Goal: Find specific page/section: Find specific page/section

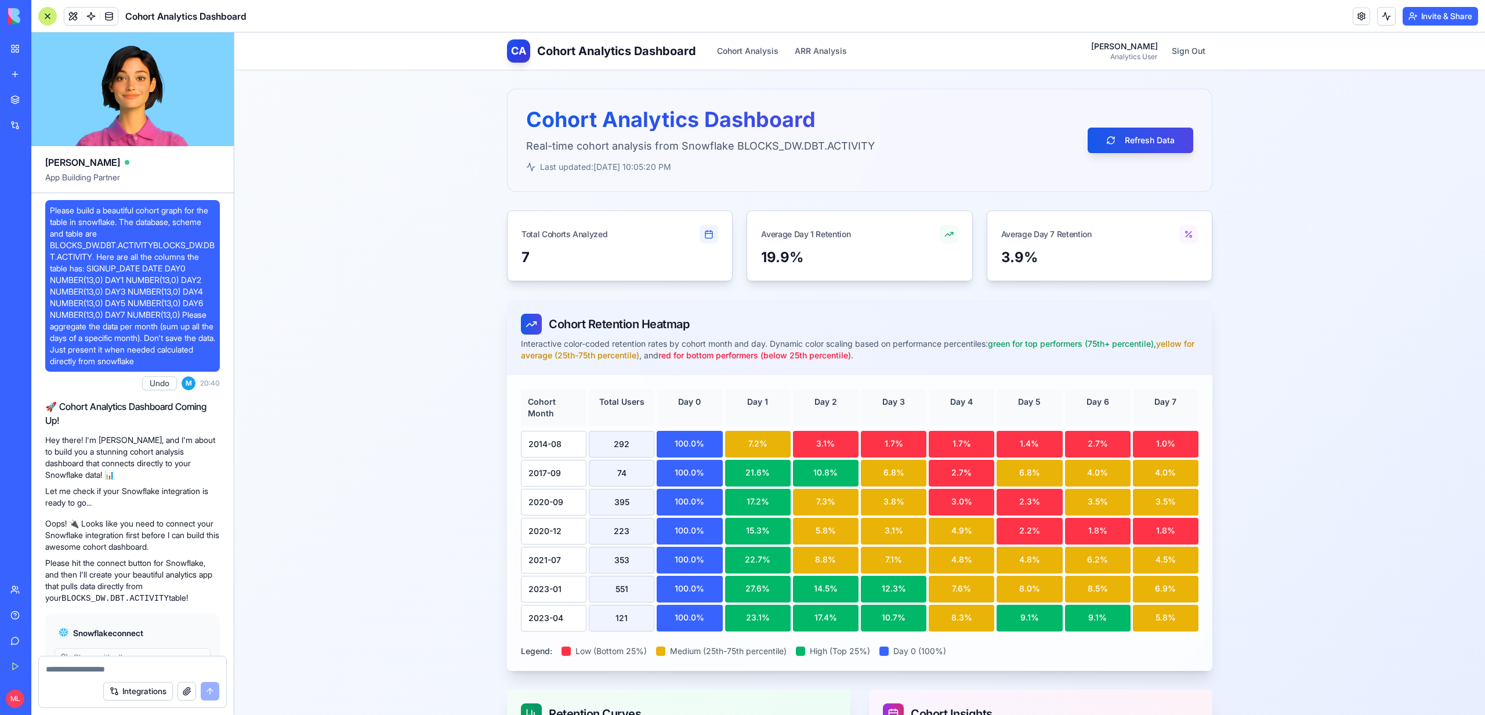
scroll to position [278, 0]
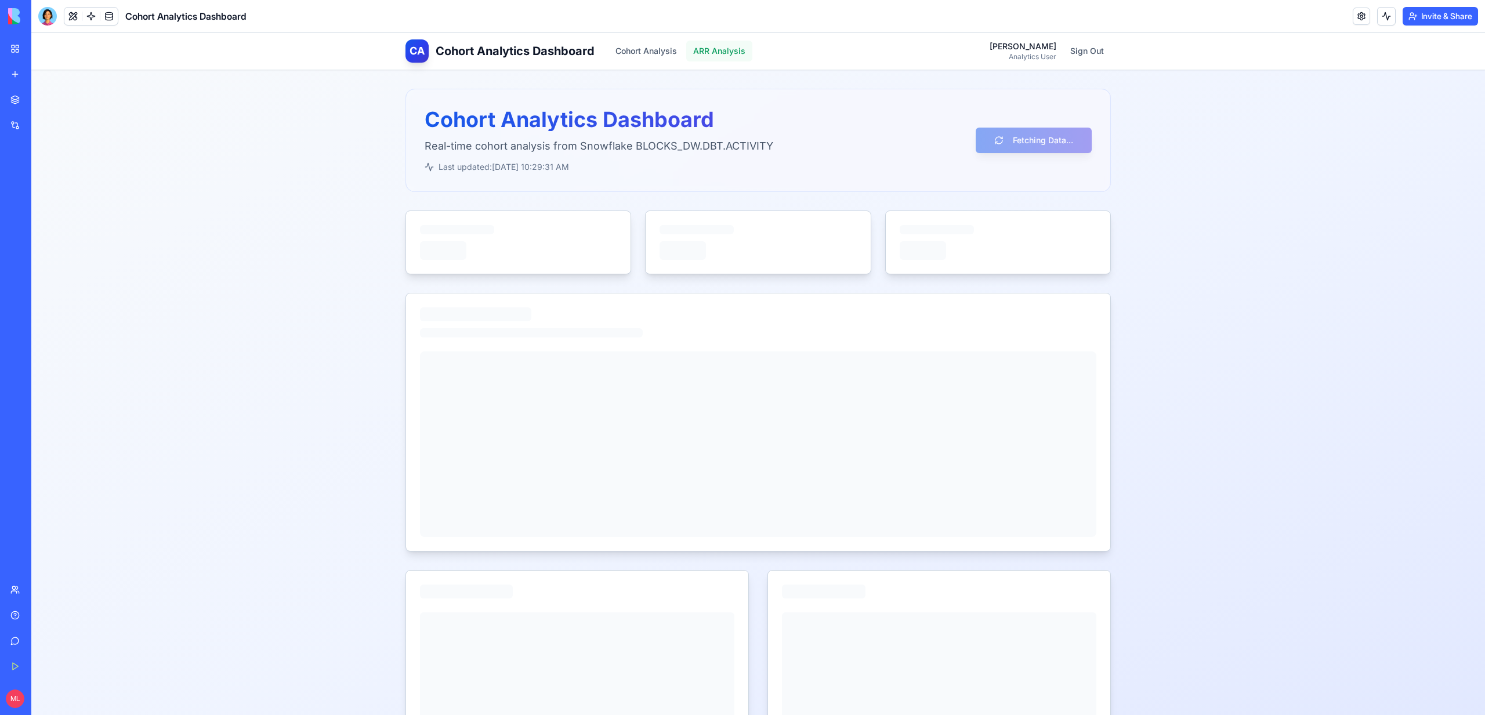
click at [712, 56] on button "ARR Analysis" at bounding box center [719, 51] width 66 height 21
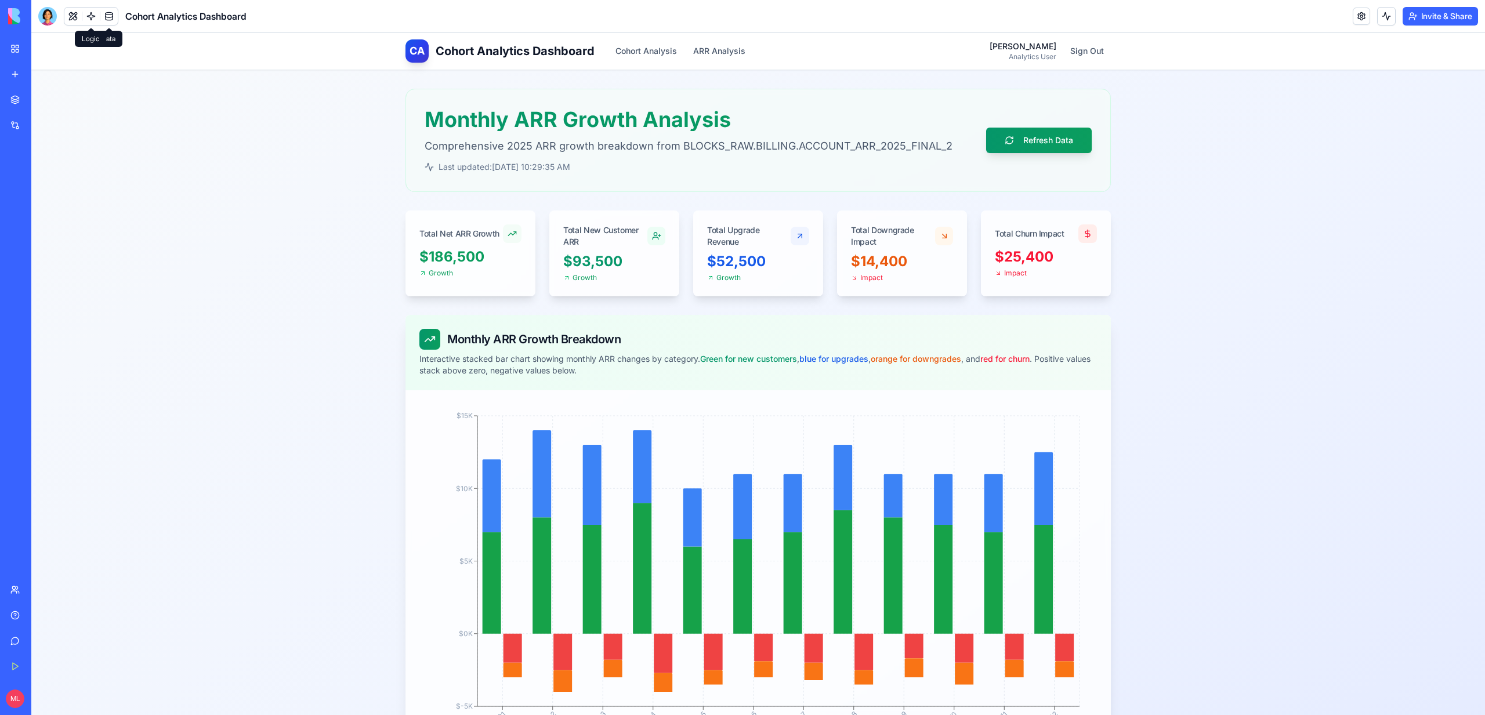
click at [91, 16] on link at bounding box center [90, 16] width 17 height 17
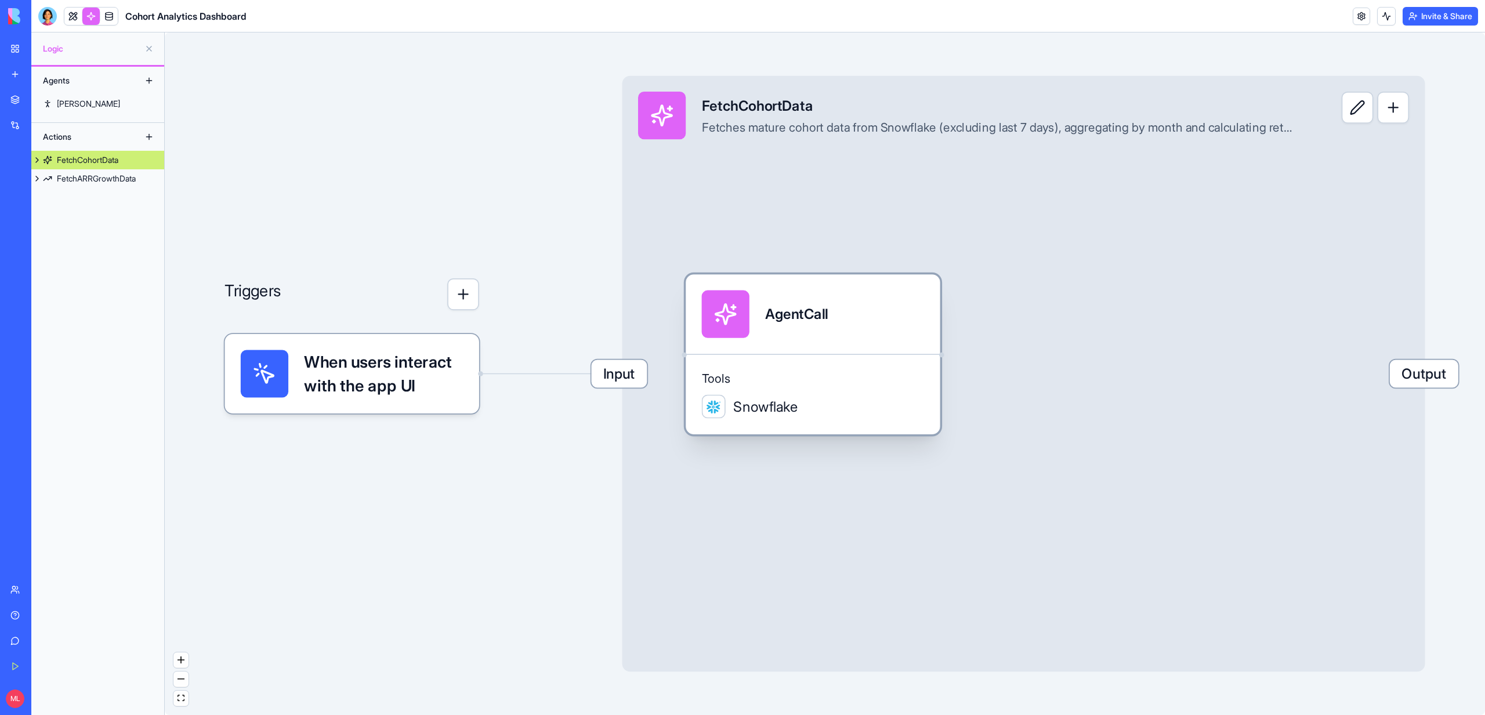
click at [741, 364] on div "Tools Snowflake" at bounding box center [813, 394] width 254 height 81
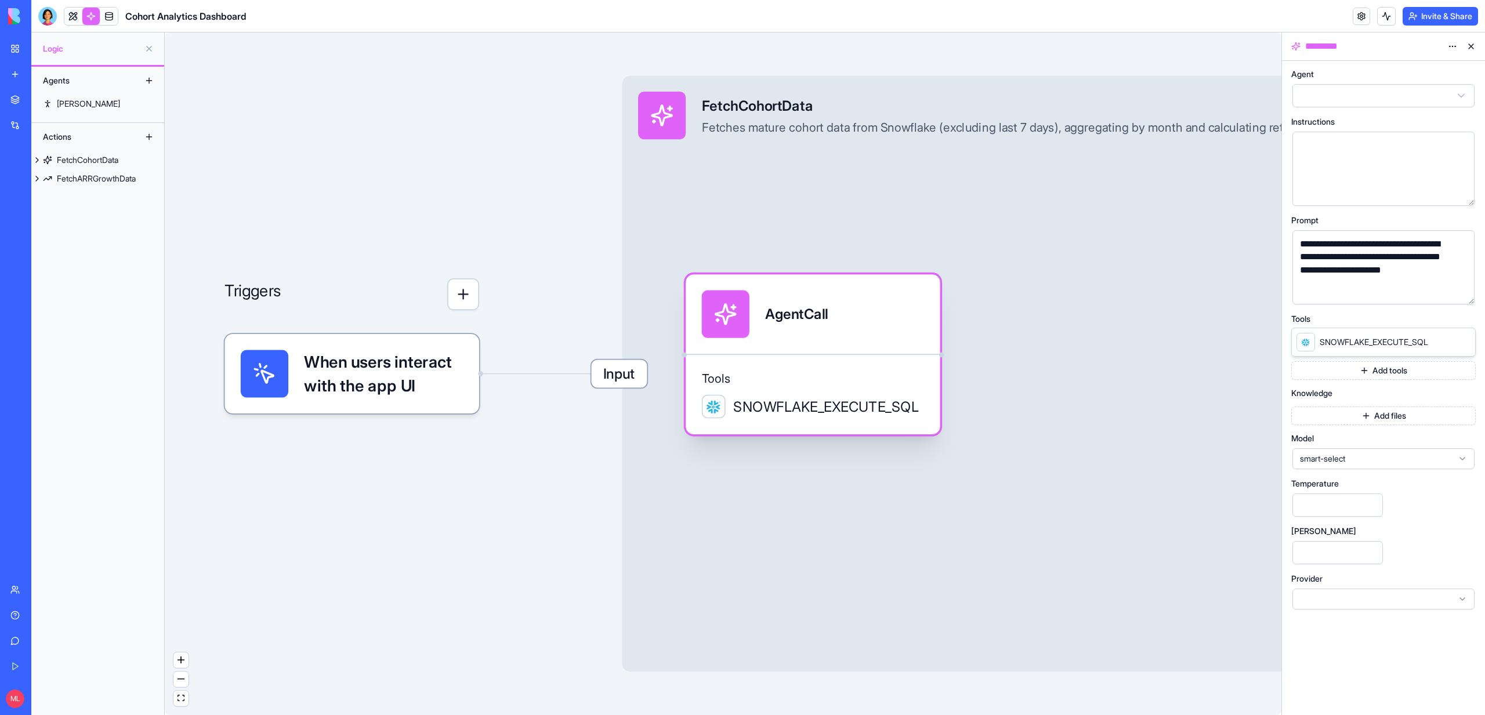
click at [844, 316] on div "AgentCall" at bounding box center [813, 315] width 223 height 48
click at [825, 344] on div "AgentCall" at bounding box center [813, 313] width 254 height 79
click at [1458, 295] on button "button" at bounding box center [1463, 293] width 19 height 19
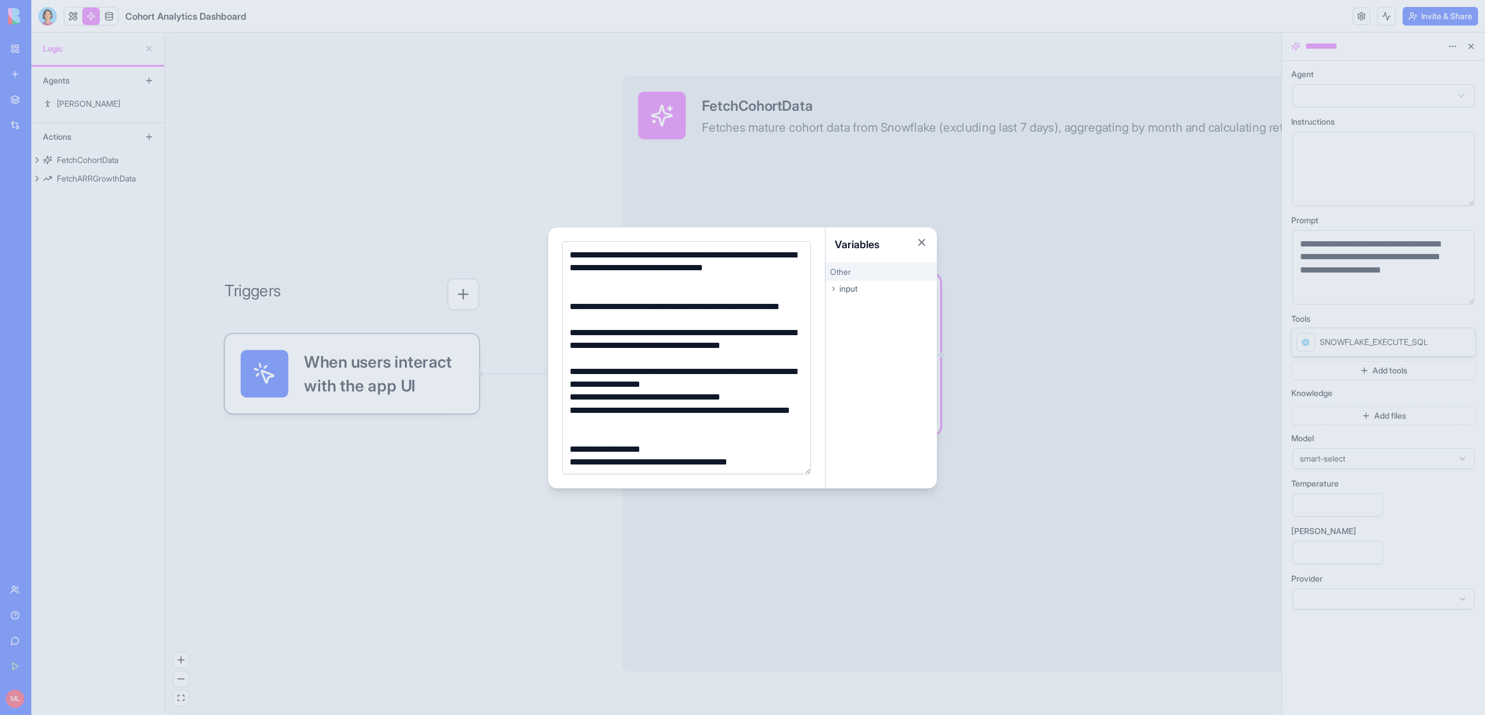
click at [416, 180] on div at bounding box center [742, 357] width 1485 height 715
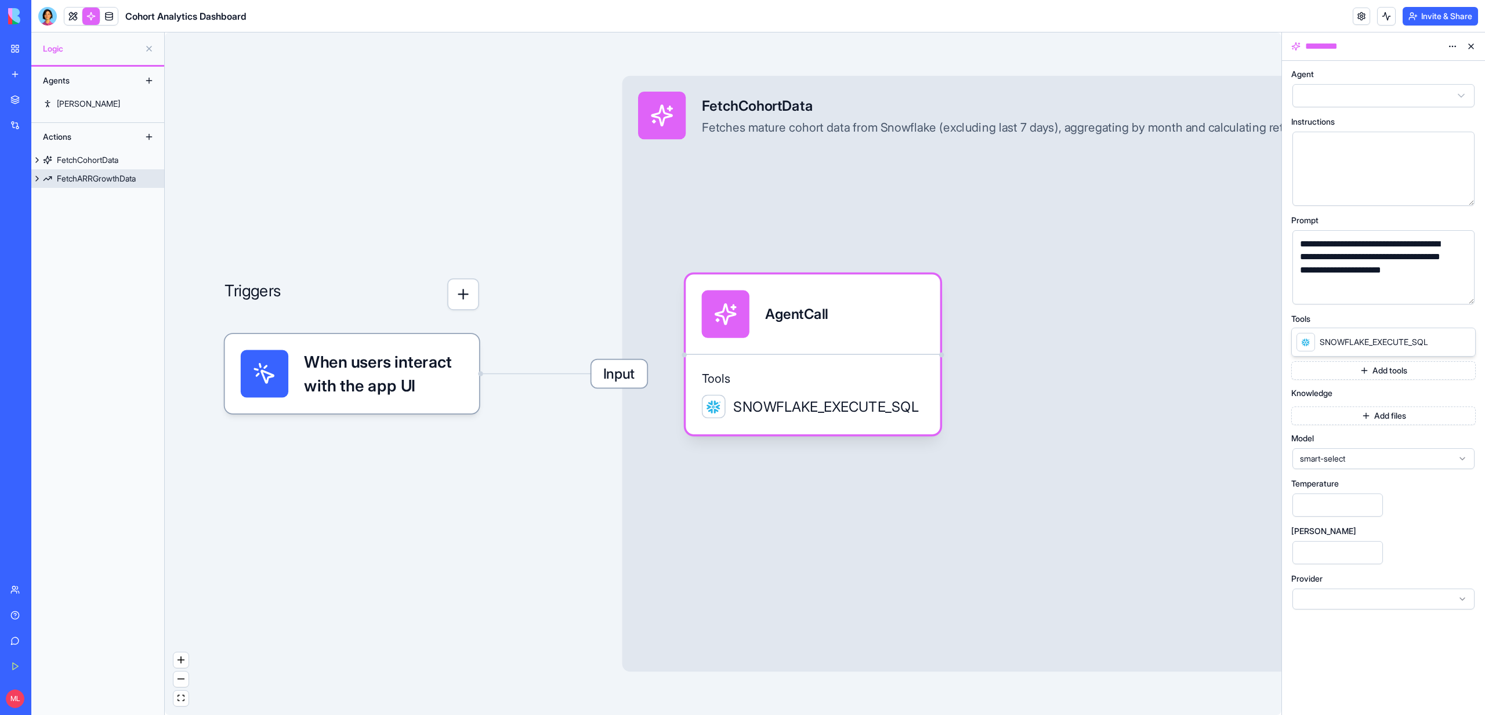
click at [132, 187] on link "FetchARRGrowthData" at bounding box center [97, 178] width 133 height 19
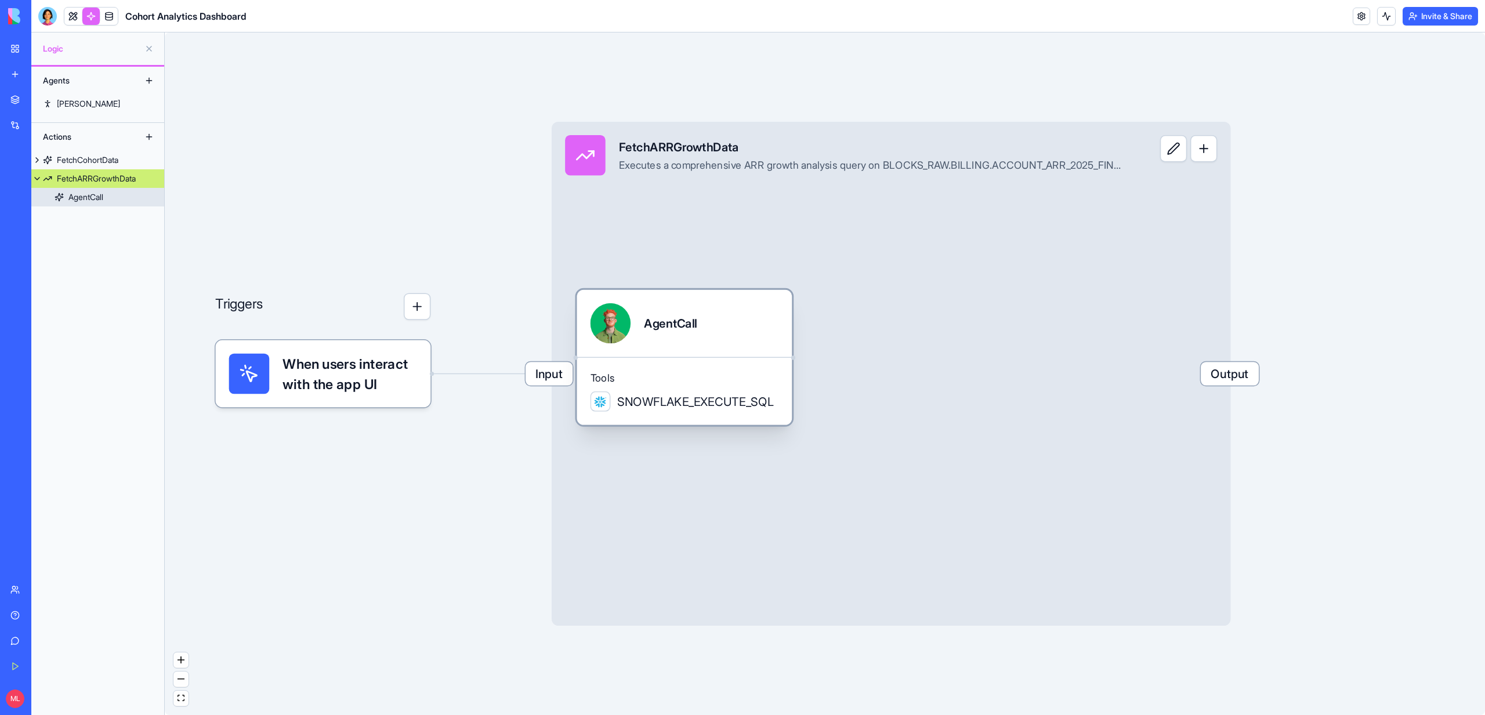
click at [759, 379] on span "Tools" at bounding box center [685, 377] width 189 height 13
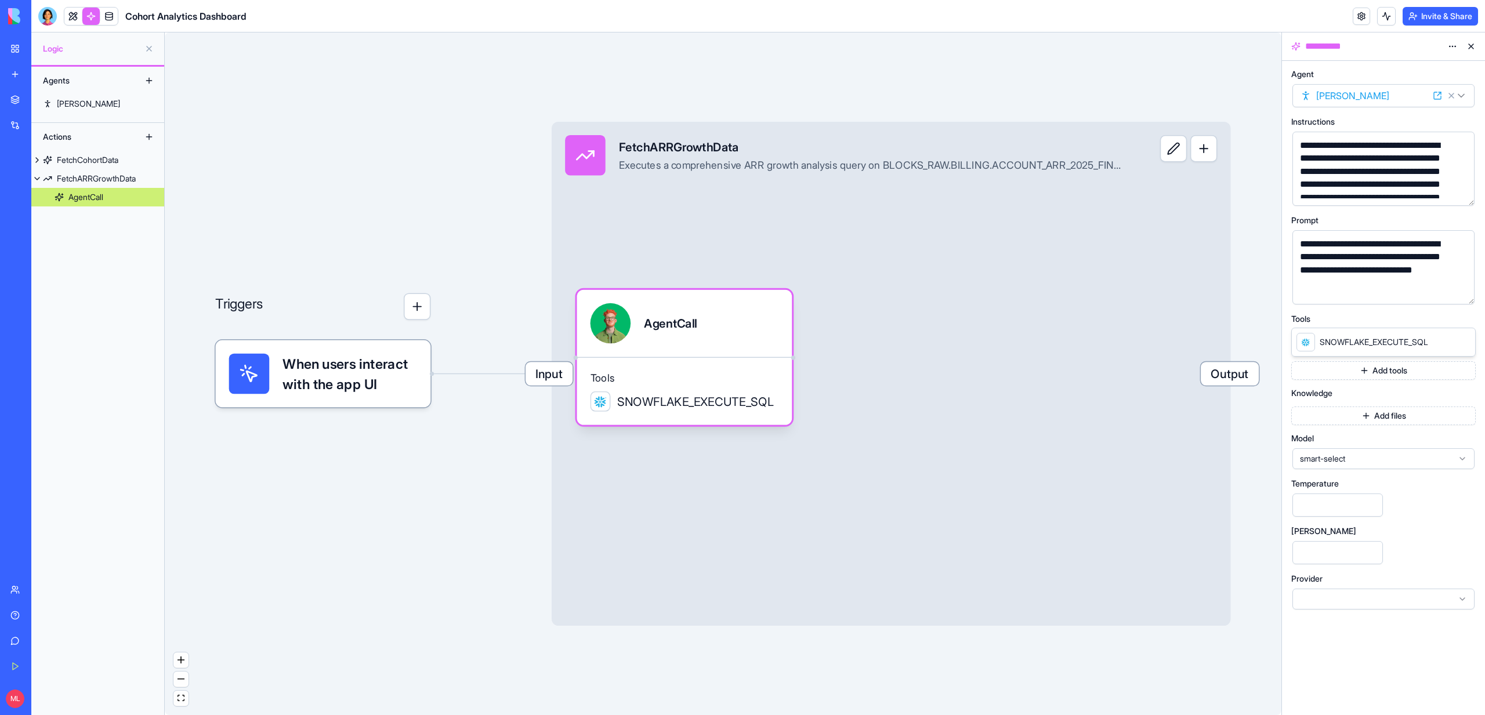
click at [1464, 298] on button "button" at bounding box center [1463, 293] width 19 height 19
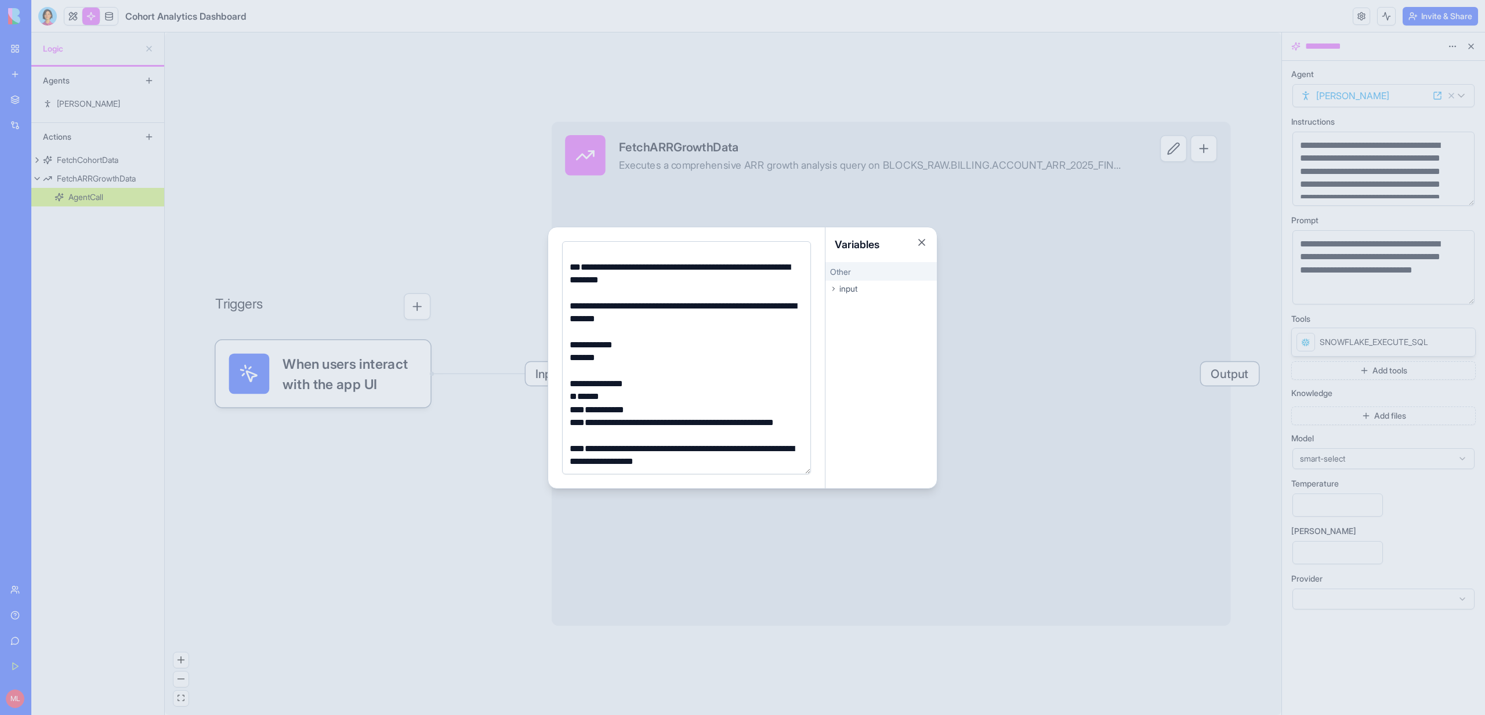
scroll to position [314, 0]
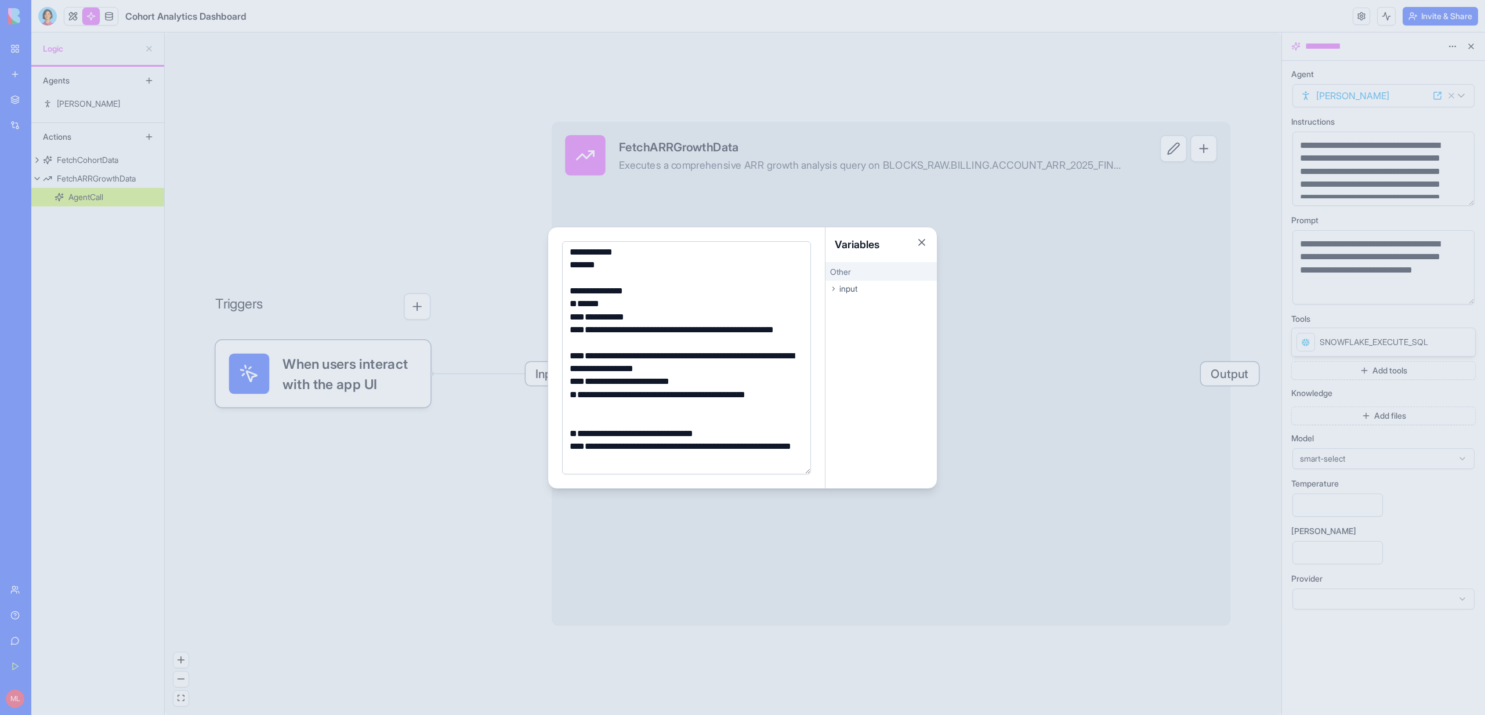
click at [462, 179] on div at bounding box center [742, 357] width 1485 height 715
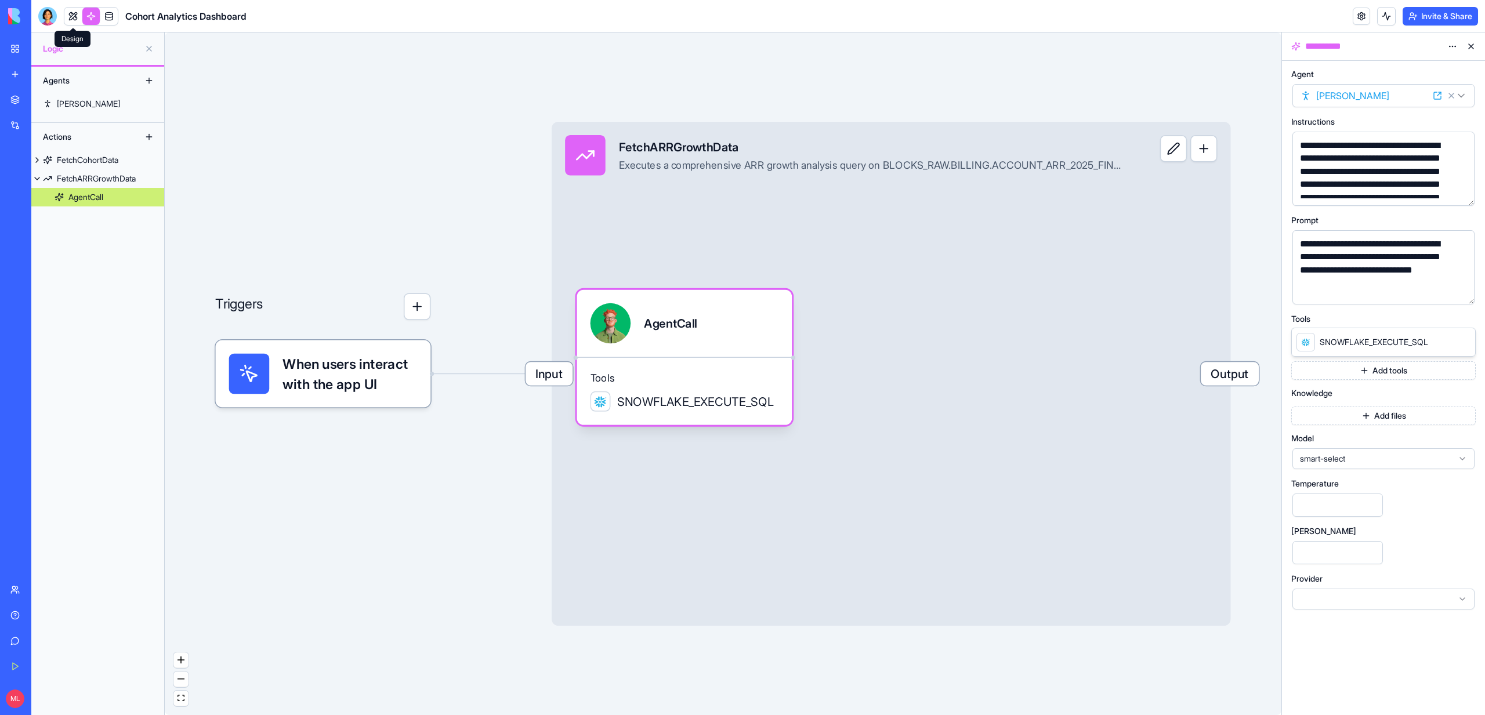
click at [74, 16] on link at bounding box center [72, 16] width 17 height 17
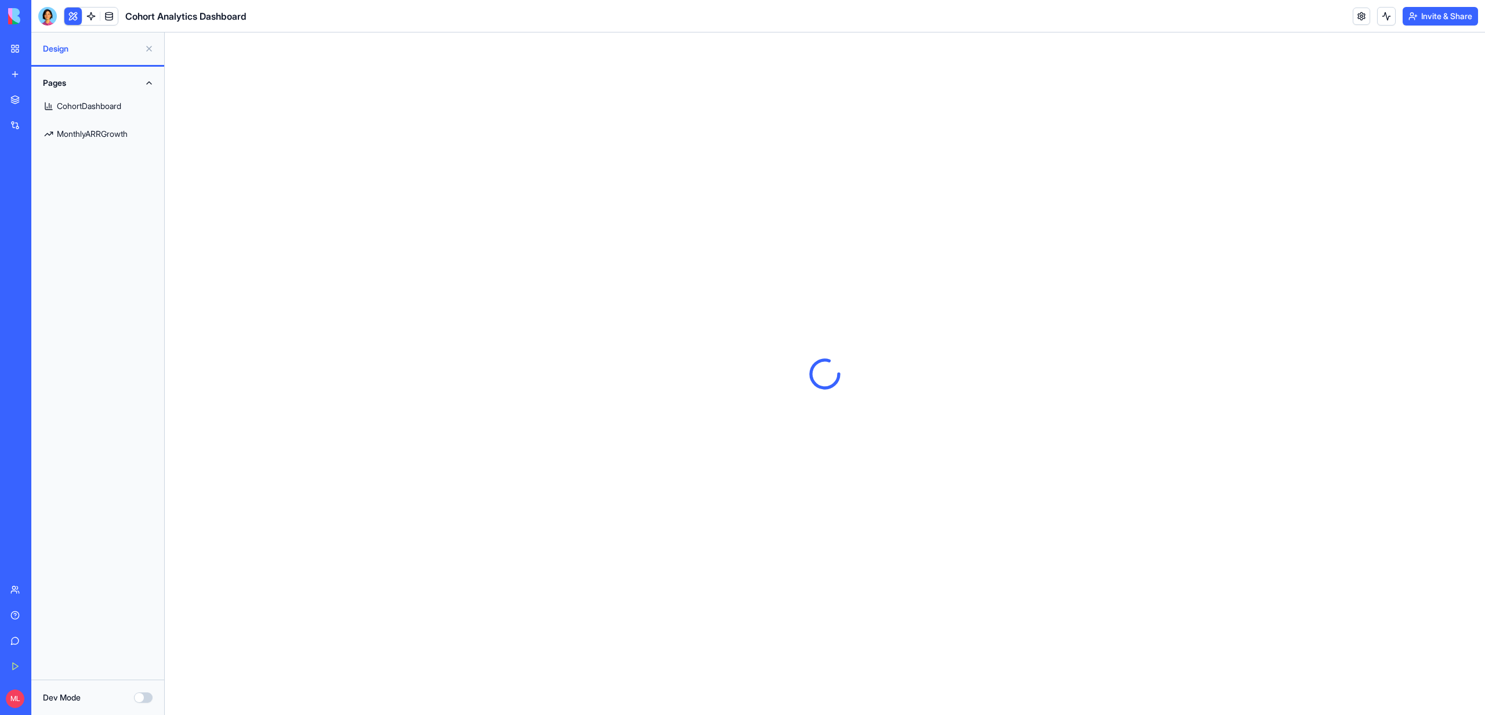
click at [96, 142] on link "MonthlyARRGrowth" at bounding box center [97, 134] width 119 height 28
